Goal: Information Seeking & Learning: Learn about a topic

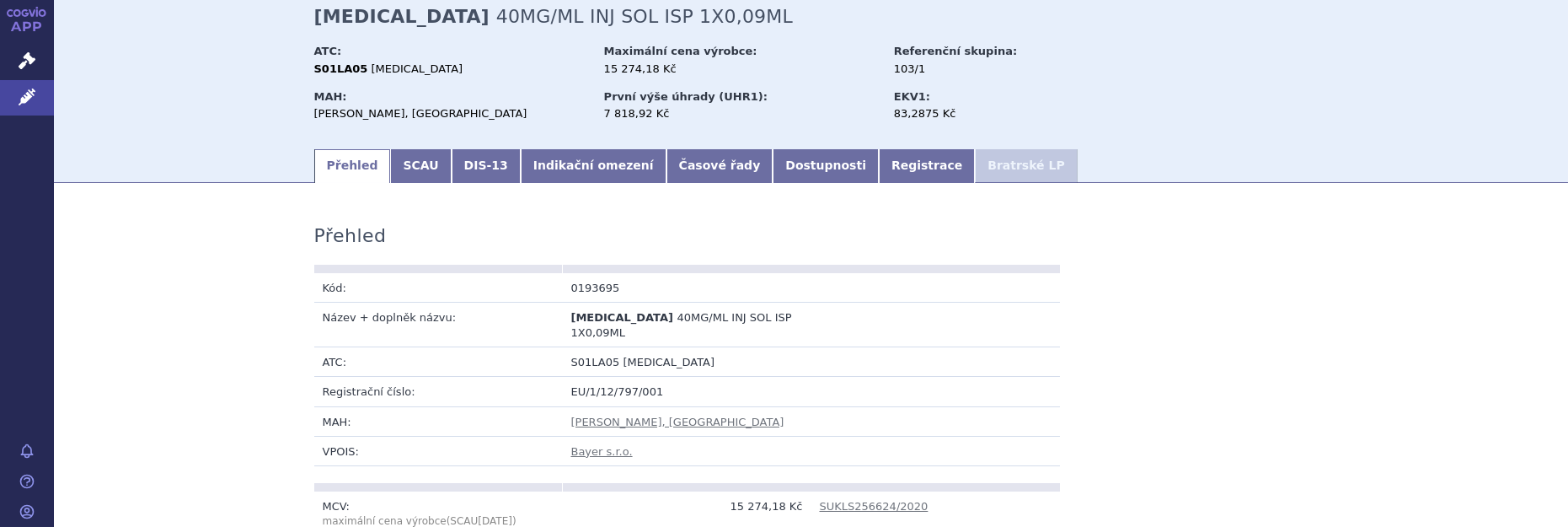
scroll to position [127, 0]
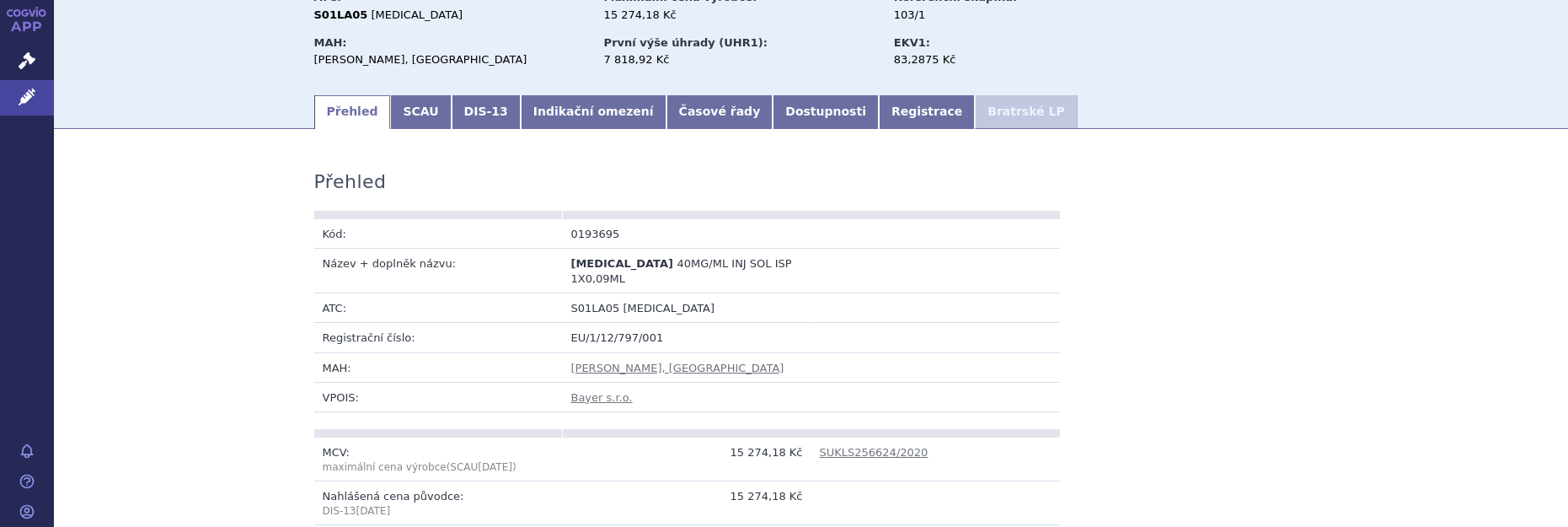
click at [584, 113] on link "Indikační omezení" at bounding box center [594, 111] width 146 height 34
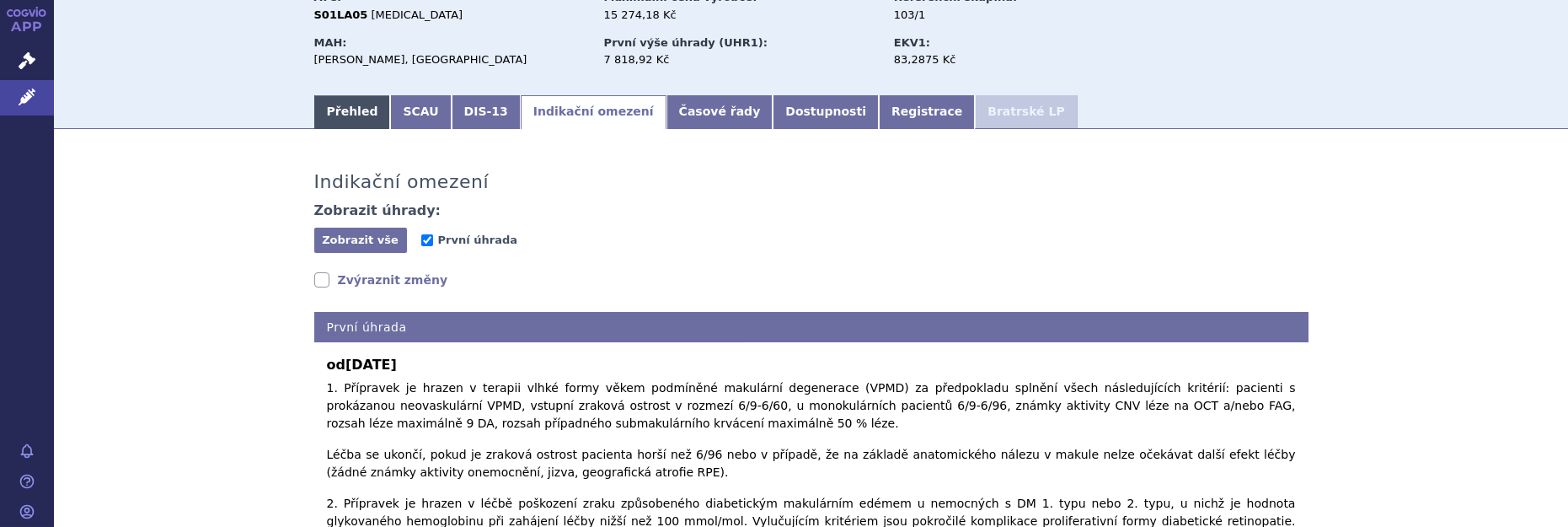
click at [330, 112] on link "Přehled" at bounding box center [353, 111] width 77 height 34
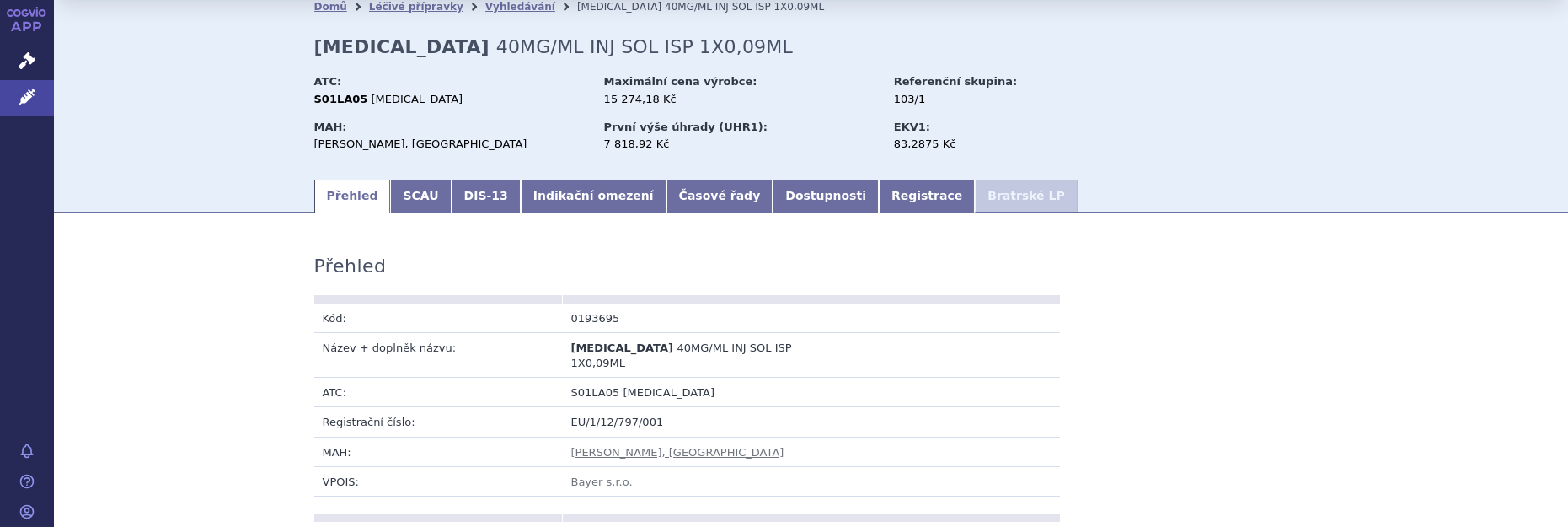
scroll to position [57, 0]
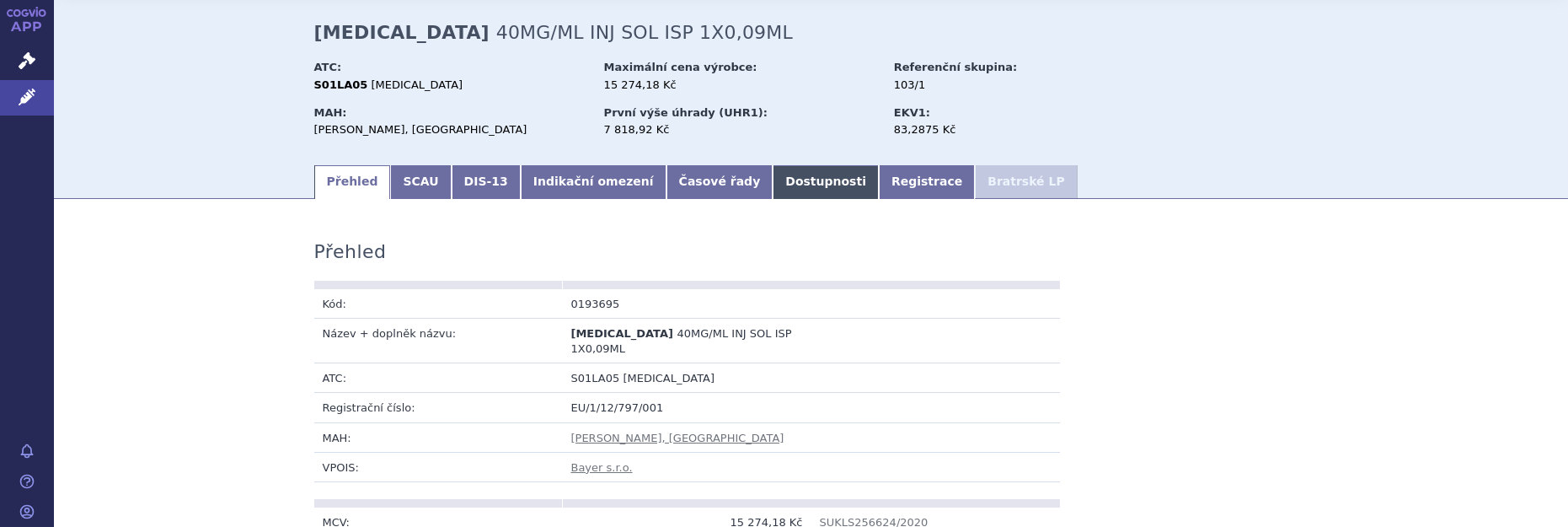
click at [773, 182] on link "Dostupnosti" at bounding box center [826, 182] width 107 height 34
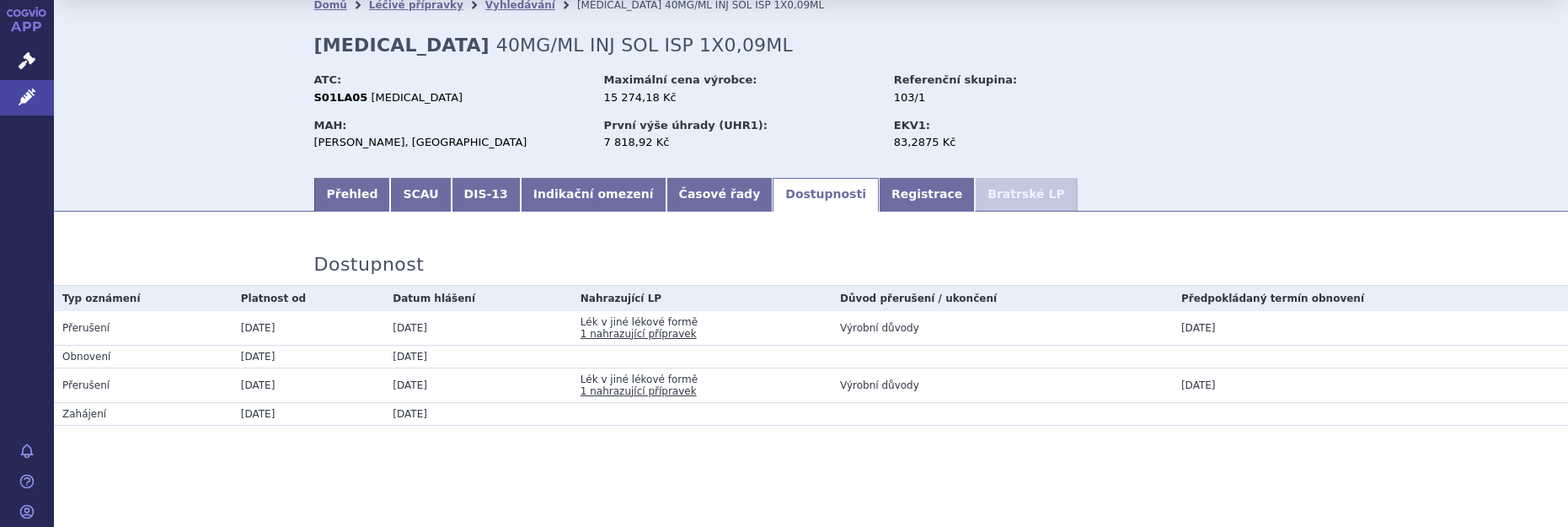
scroll to position [43, 0]
click at [607, 334] on link "1 nahrazující přípravek" at bounding box center [639, 335] width 116 height 12
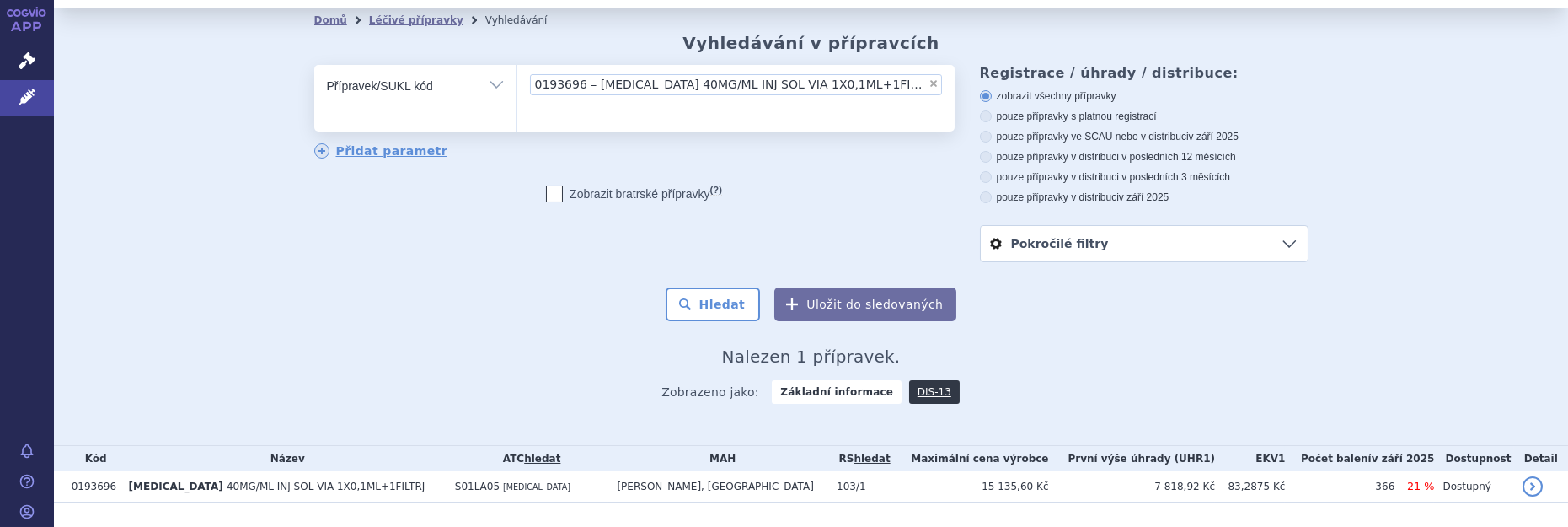
scroll to position [72, 0]
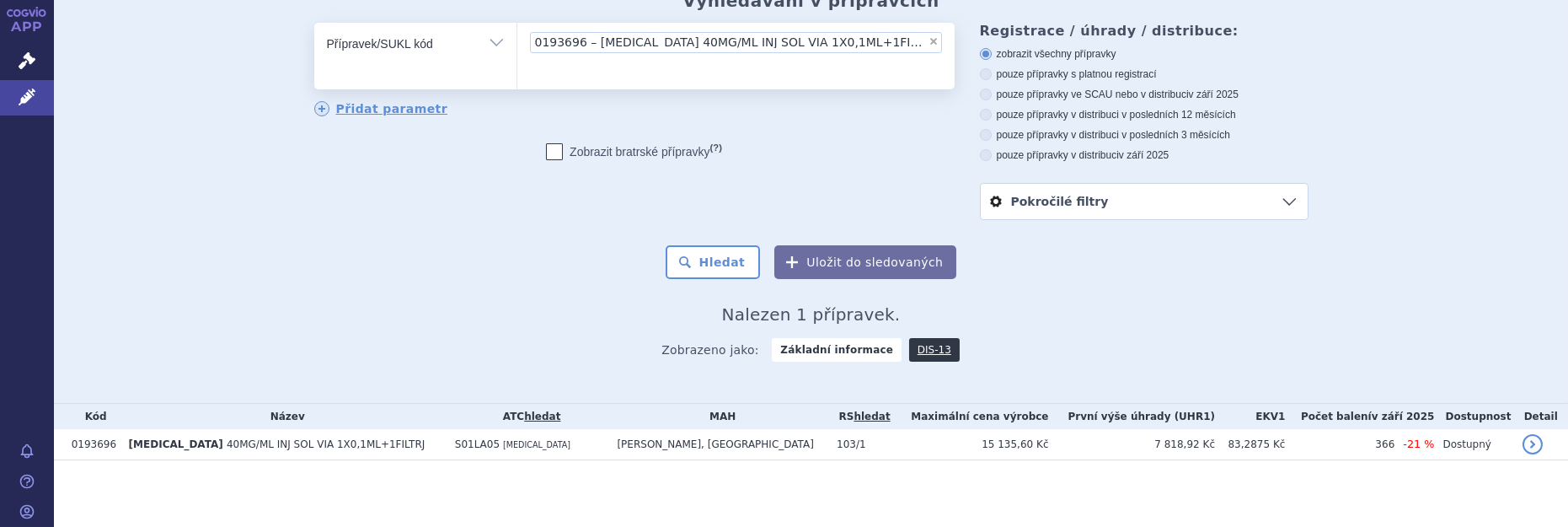
click at [66, 404] on th "Kód" at bounding box center [91, 417] width 57 height 25
